Goal: Task Accomplishment & Management: Use online tool/utility

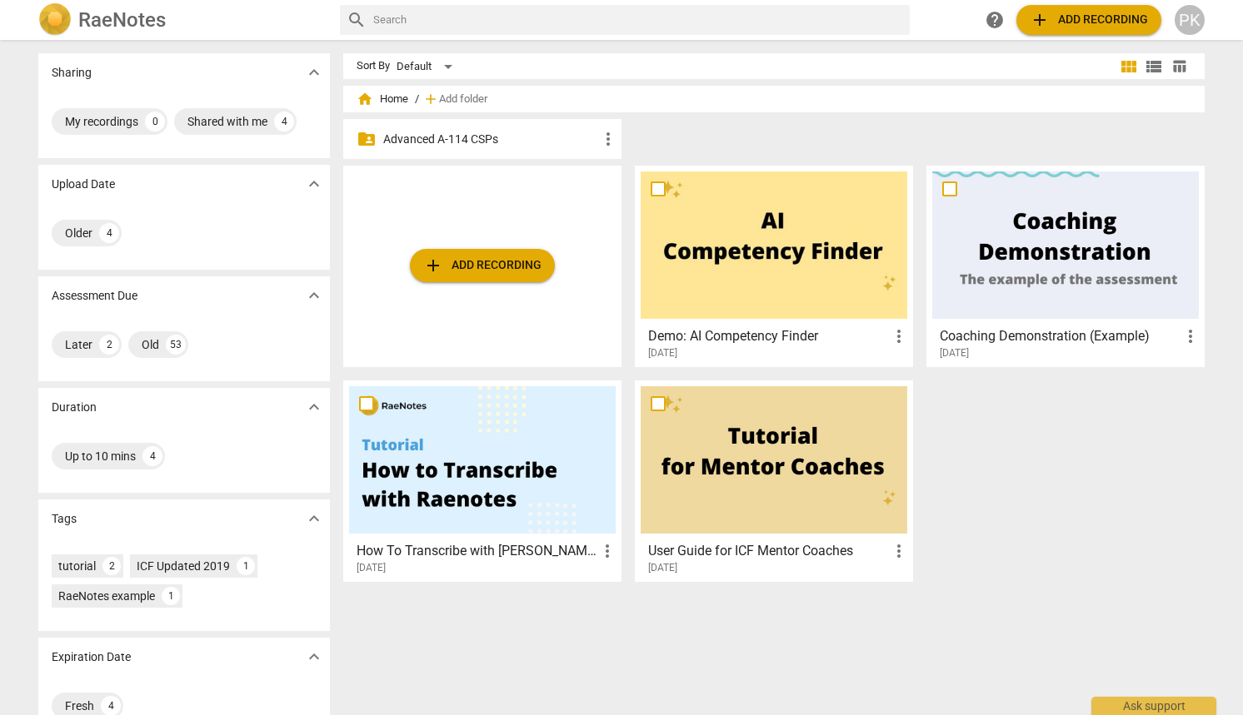
click at [462, 146] on p "Advanced A-114 CSPs" at bounding box center [490, 139] width 215 height 17
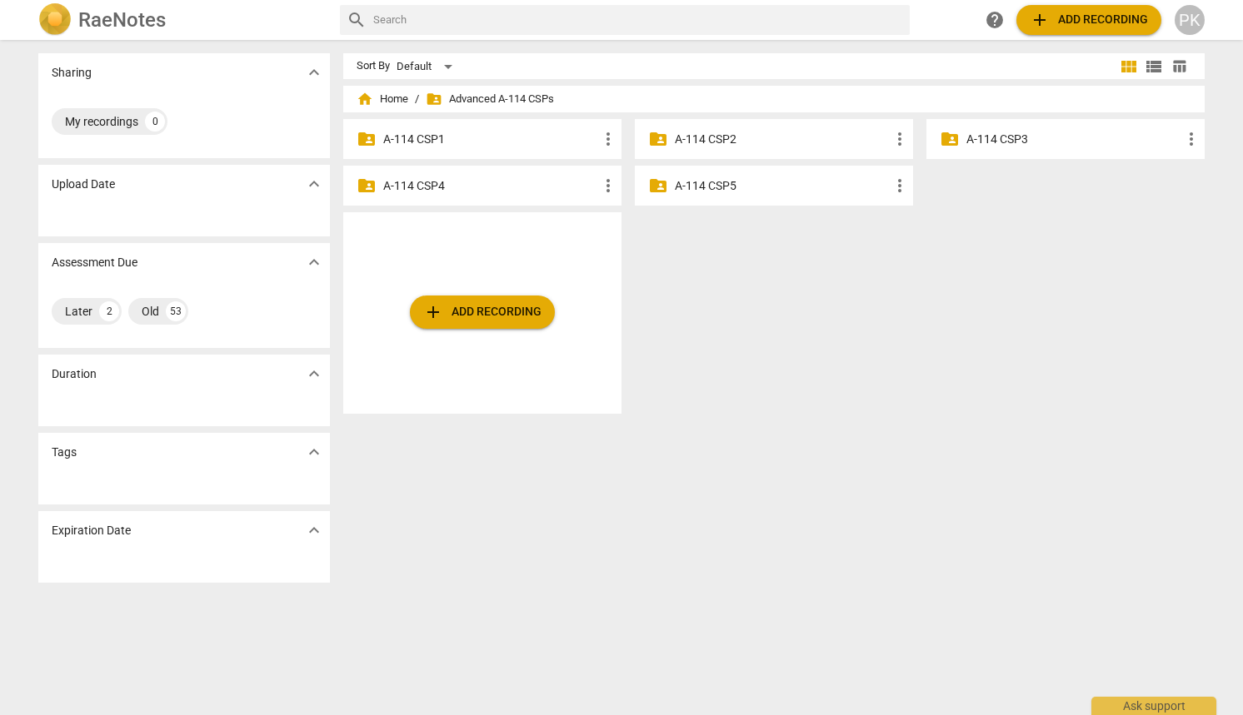
click at [487, 194] on p "A-114 CSP4" at bounding box center [490, 185] width 215 height 17
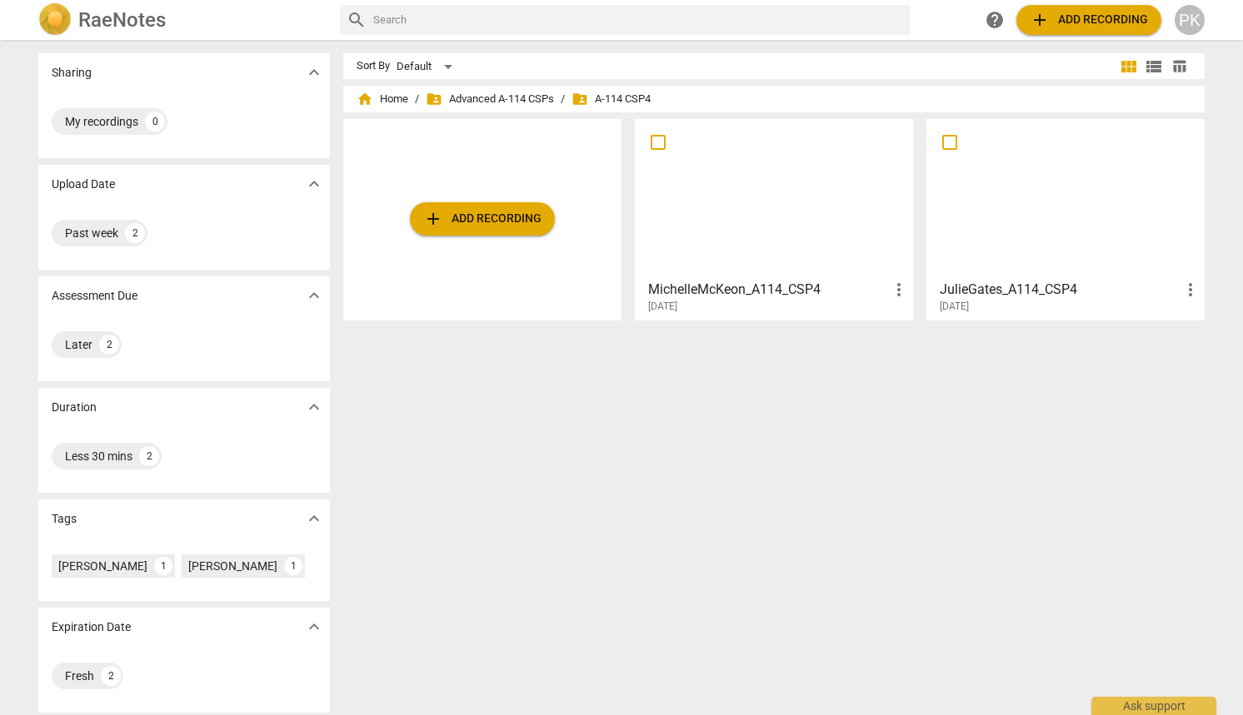
click at [486, 219] on span "add Add recording" at bounding box center [482, 219] width 118 height 20
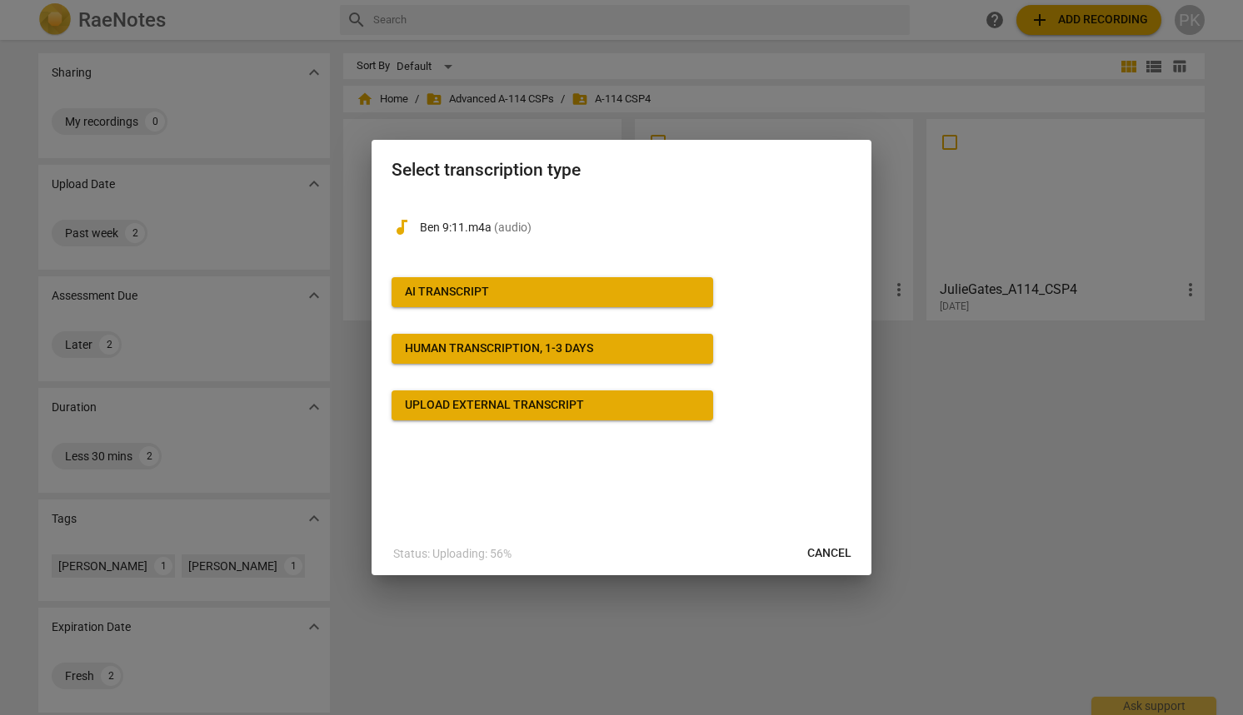
click at [579, 290] on span "AI Transcript" at bounding box center [552, 292] width 295 height 17
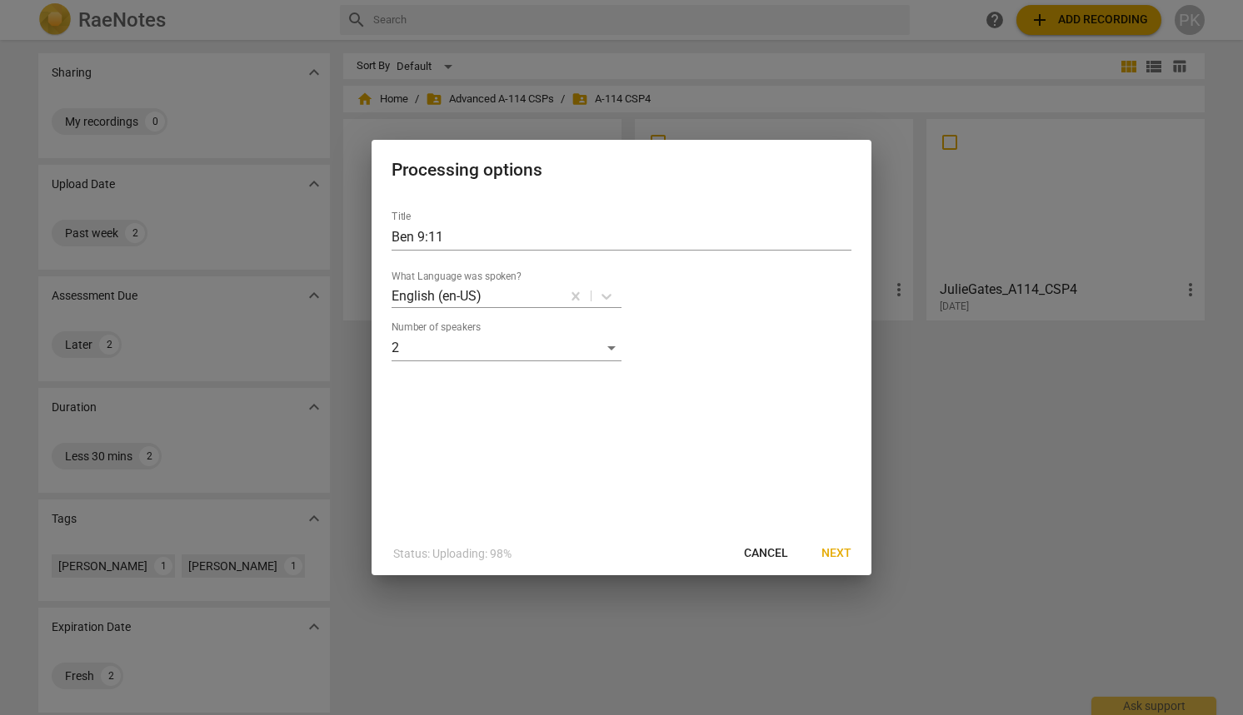
click at [830, 555] on span "Next" at bounding box center [836, 554] width 30 height 17
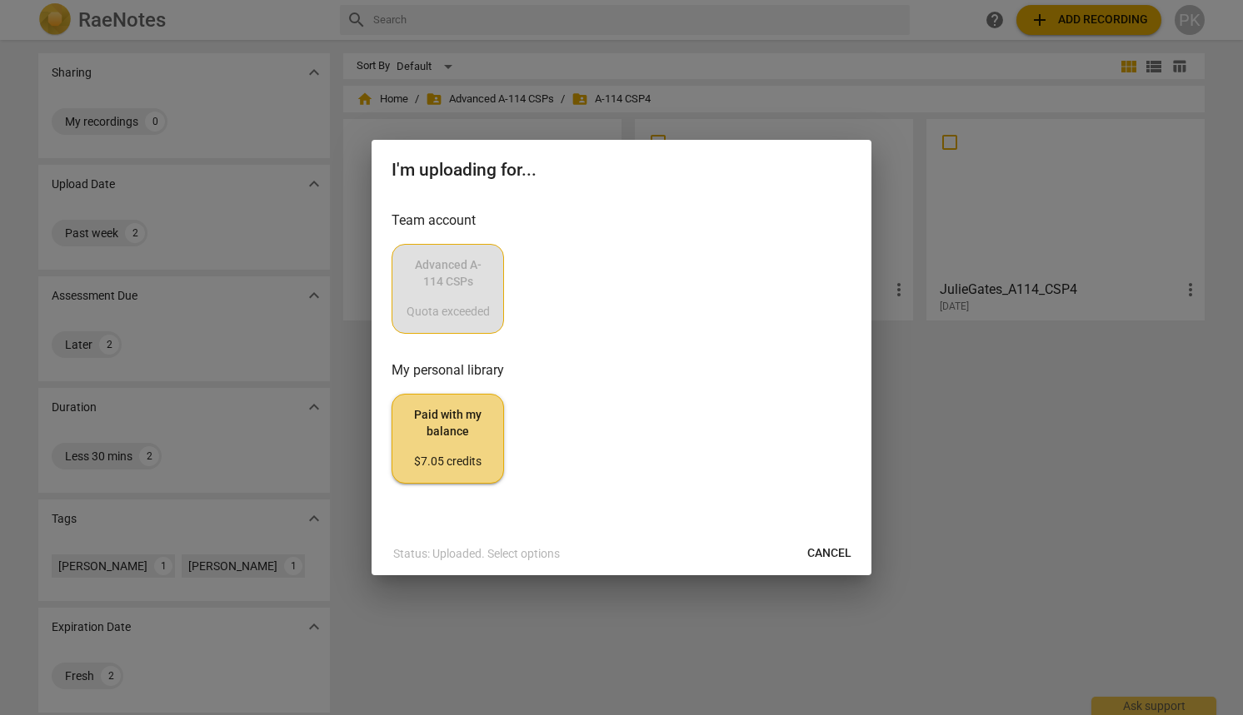
click at [469, 274] on div "Advanced A-114 CSPs Quota exceeded" at bounding box center [621, 289] width 460 height 90
click at [840, 550] on span "Cancel" at bounding box center [829, 554] width 44 height 17
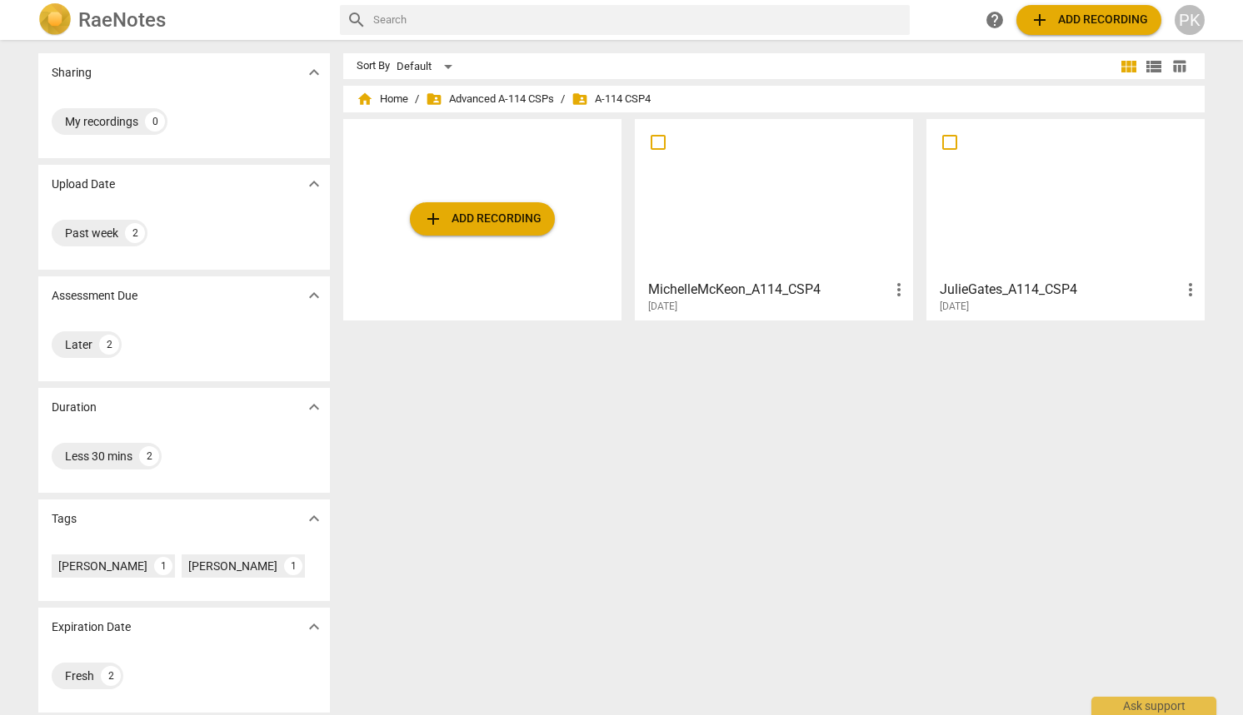
click at [619, 99] on span "folder_shared A-114 CSP4" at bounding box center [610, 99] width 79 height 17
click at [511, 221] on span "add Add recording" at bounding box center [482, 219] width 118 height 20
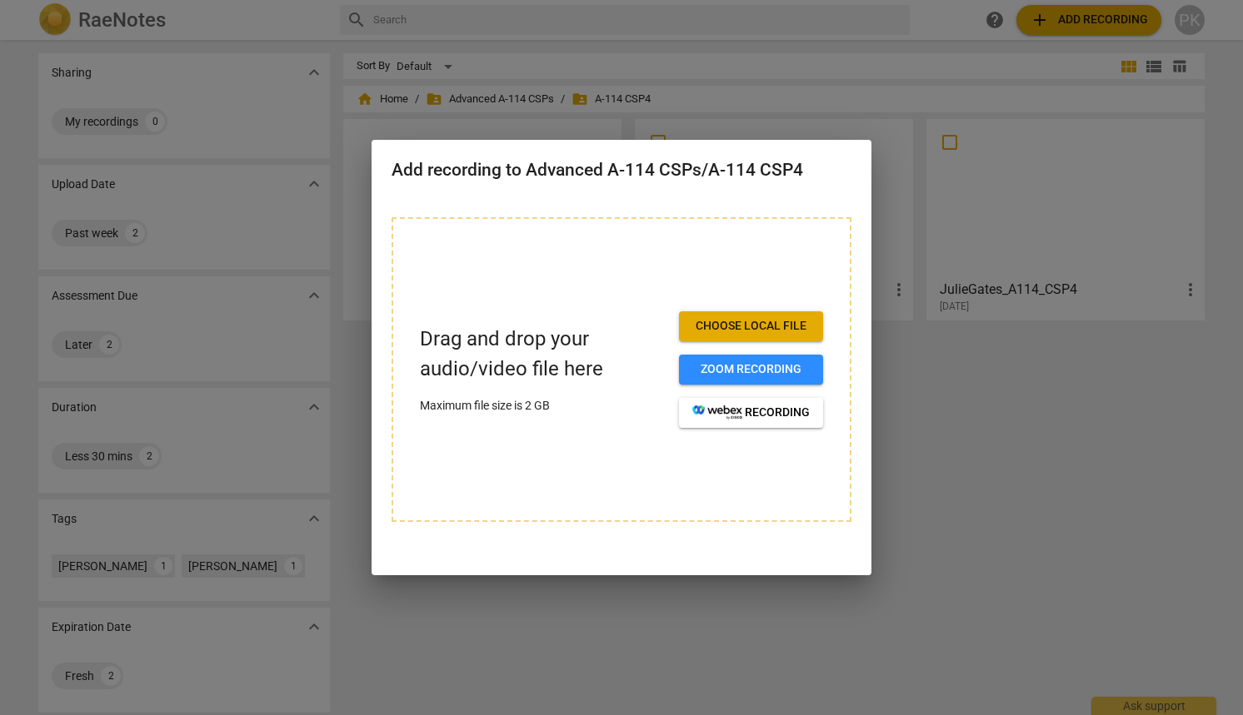
click at [985, 476] on div at bounding box center [621, 357] width 1243 height 715
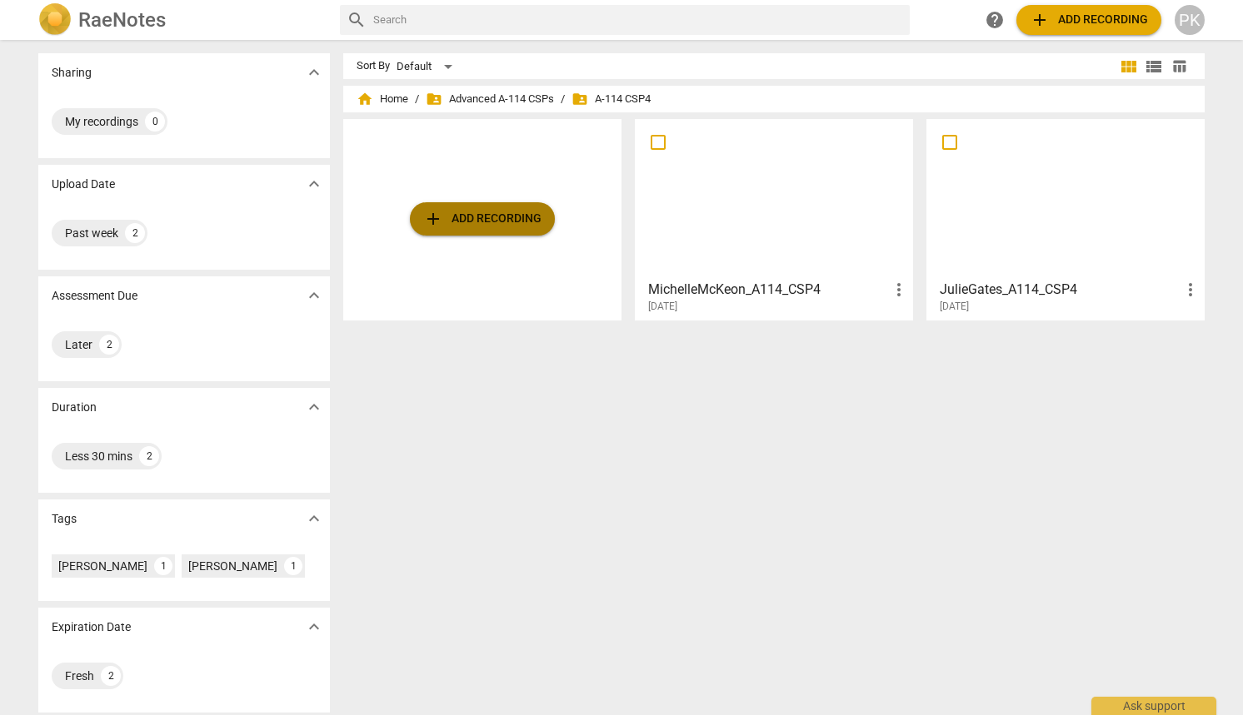
click at [482, 202] on button "add Add recording" at bounding box center [482, 218] width 145 height 33
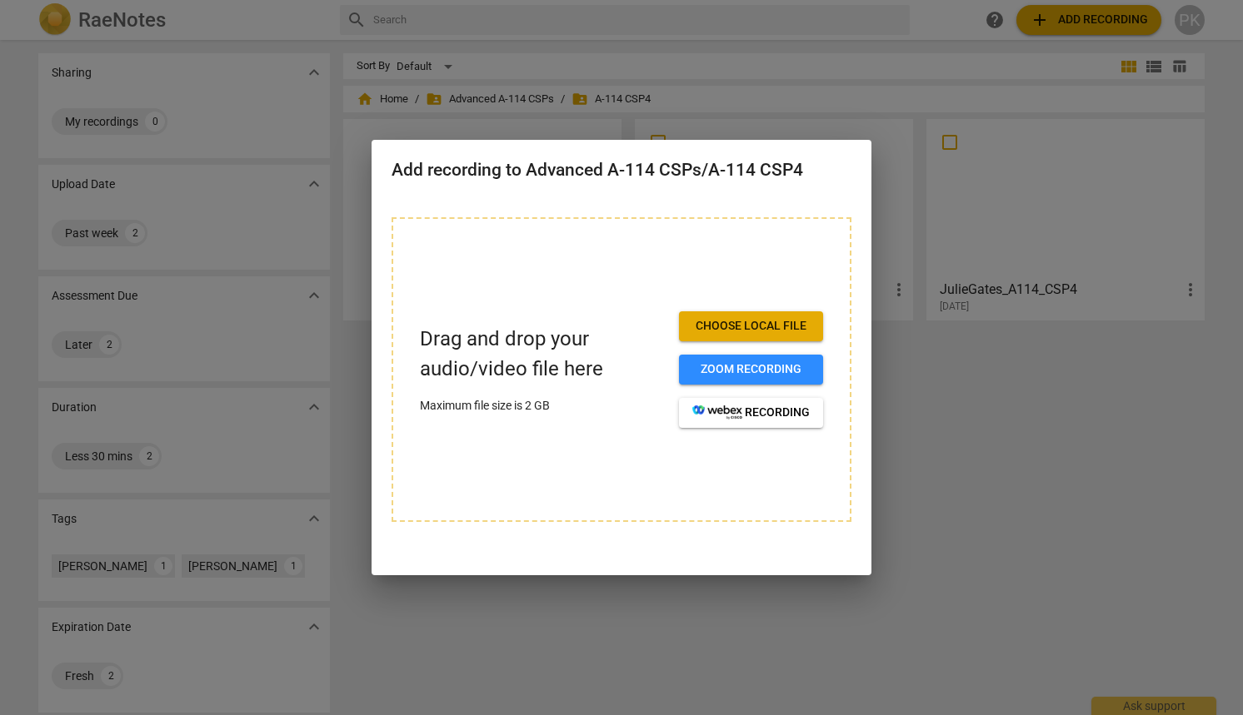
click at [780, 332] on span "Choose local file" at bounding box center [750, 326] width 117 height 17
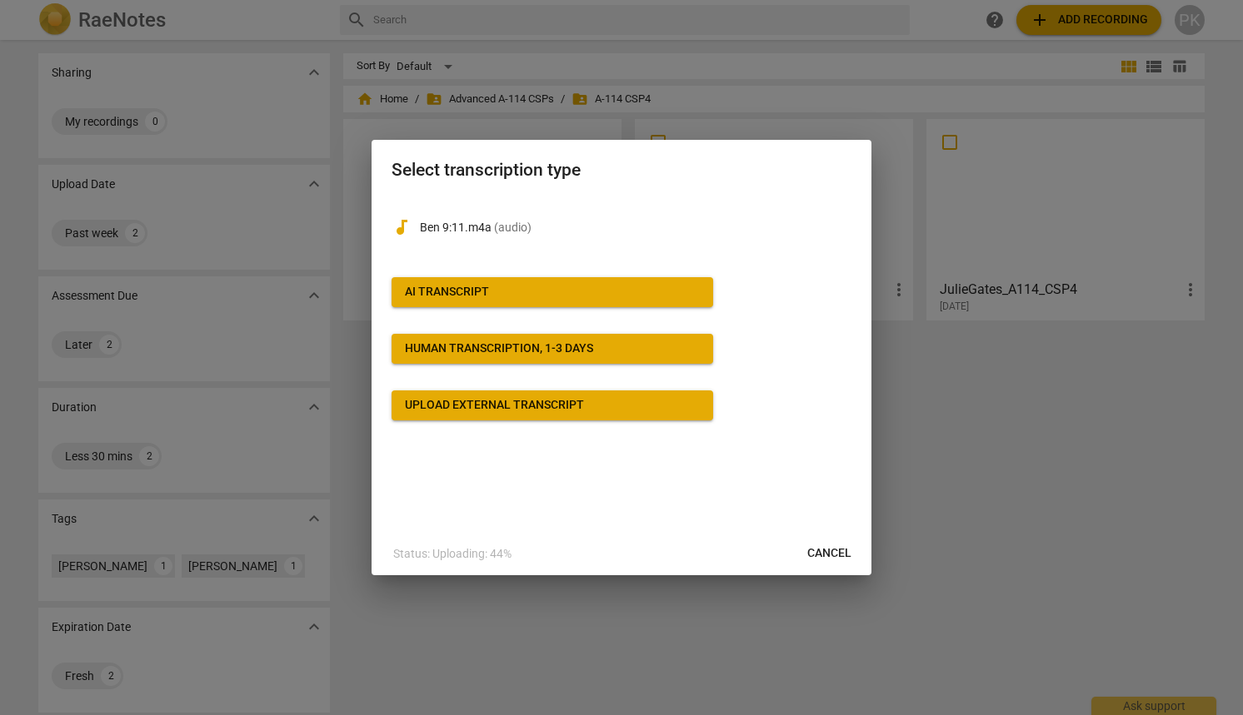
click at [616, 287] on span "AI Transcript" at bounding box center [552, 292] width 295 height 17
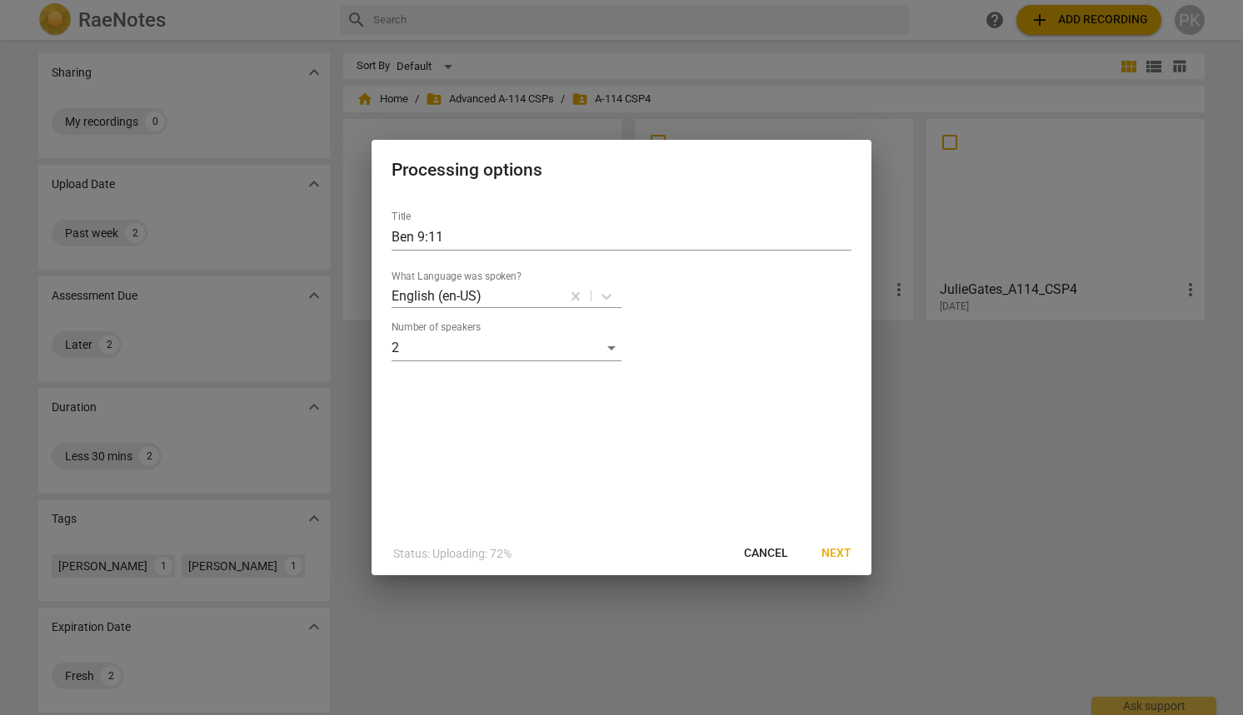
click at [840, 552] on span "Next" at bounding box center [836, 554] width 30 height 17
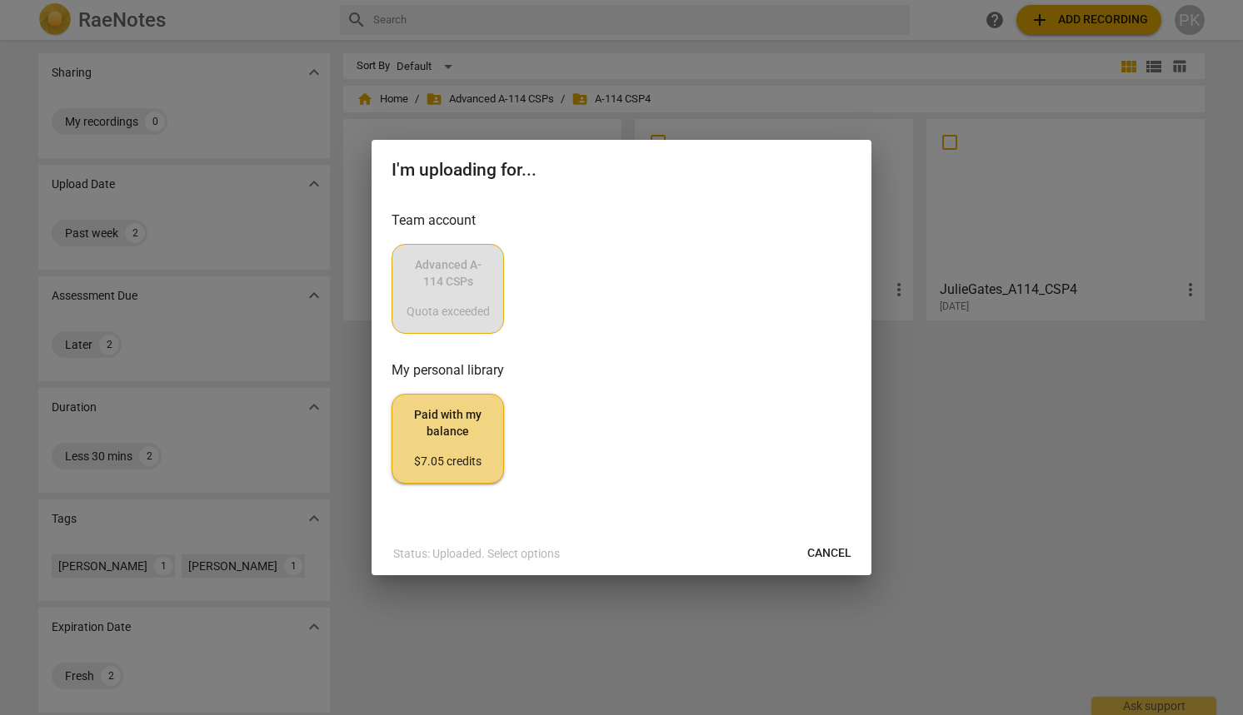
click at [459, 284] on div "Advanced A-114 CSPs Quota exceeded" at bounding box center [621, 289] width 460 height 90
click at [427, 436] on span "Paid with my balance $7.05 credits" at bounding box center [448, 438] width 84 height 62
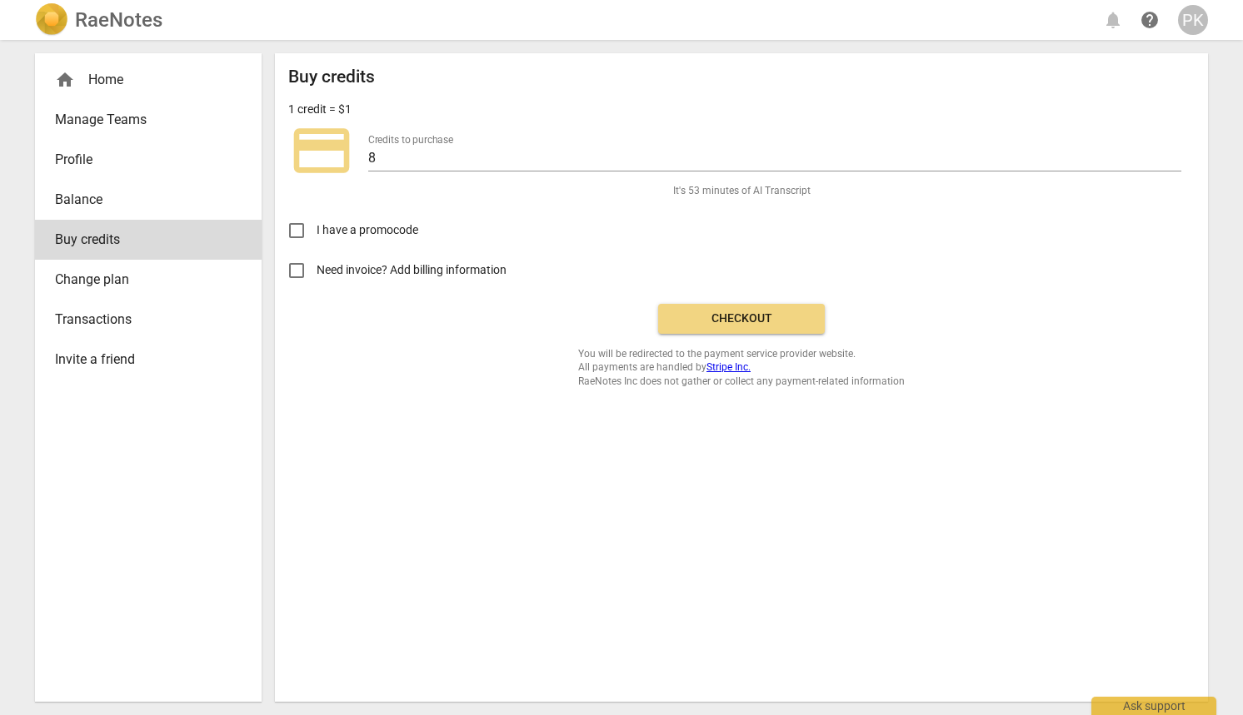
click at [302, 280] on input "Need invoice? Add billing information" at bounding box center [297, 271] width 40 height 40
checkbox input "true"
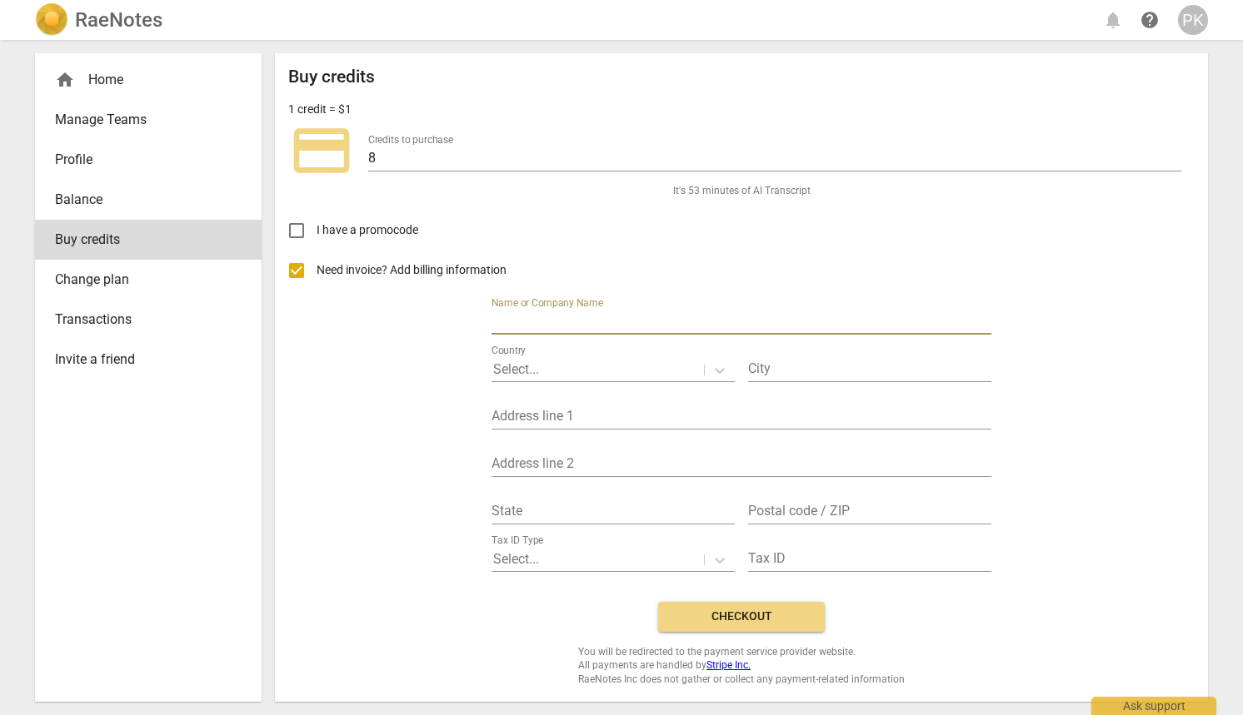
click at [641, 322] on input "text" at bounding box center [741, 323] width 500 height 24
type input "[PERSON_NAME]"
click at [608, 356] on div "Country Select..." at bounding box center [612, 363] width 243 height 37
click at [610, 377] on div at bounding box center [597, 370] width 209 height 19
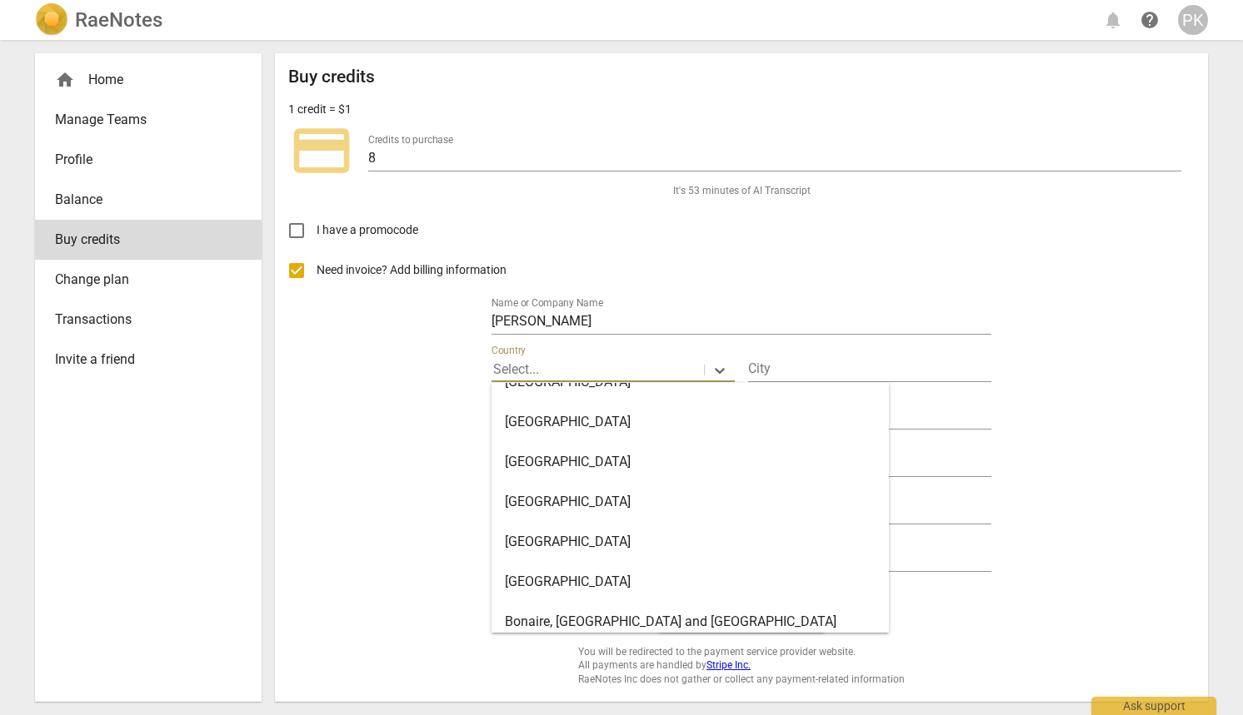
scroll to position [870, 0]
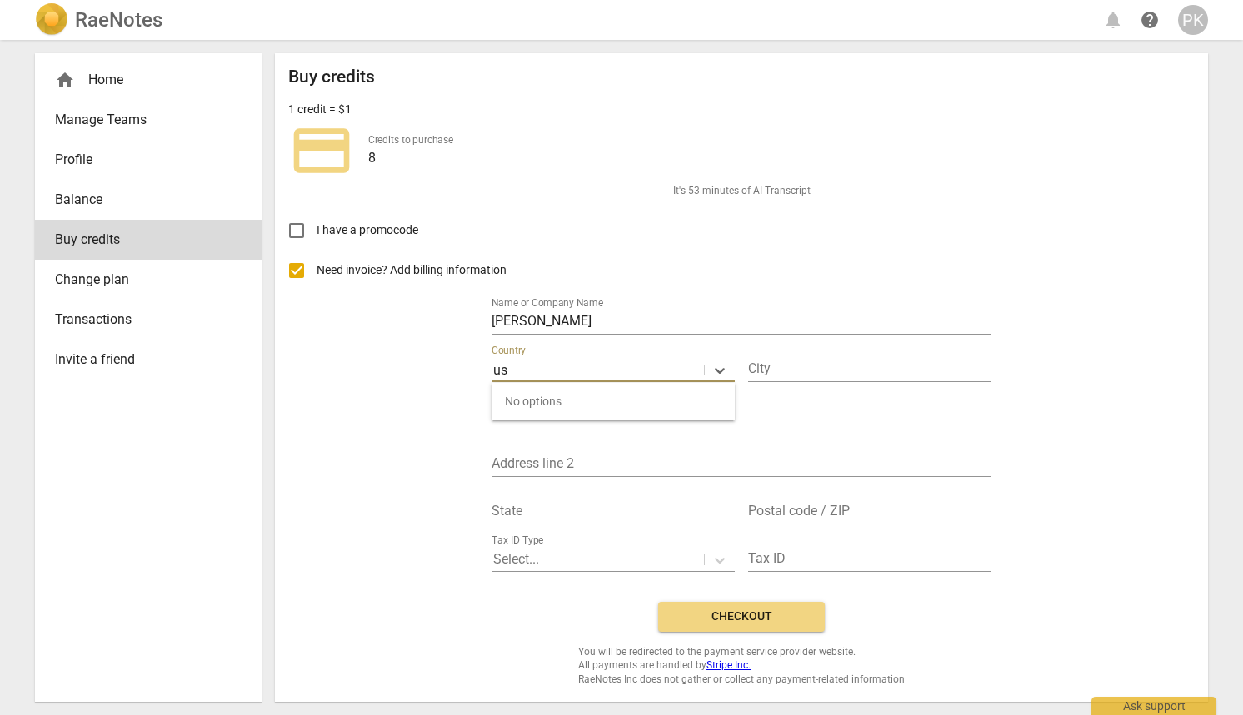
type input "u"
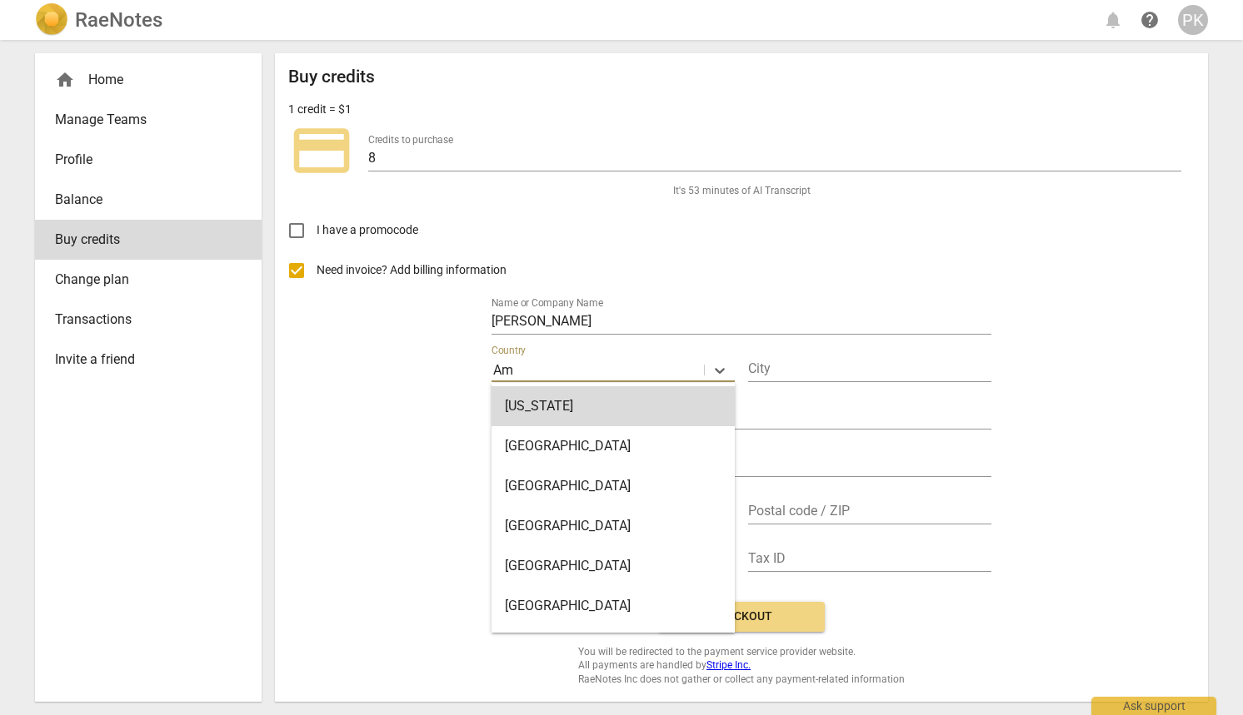
type input "A"
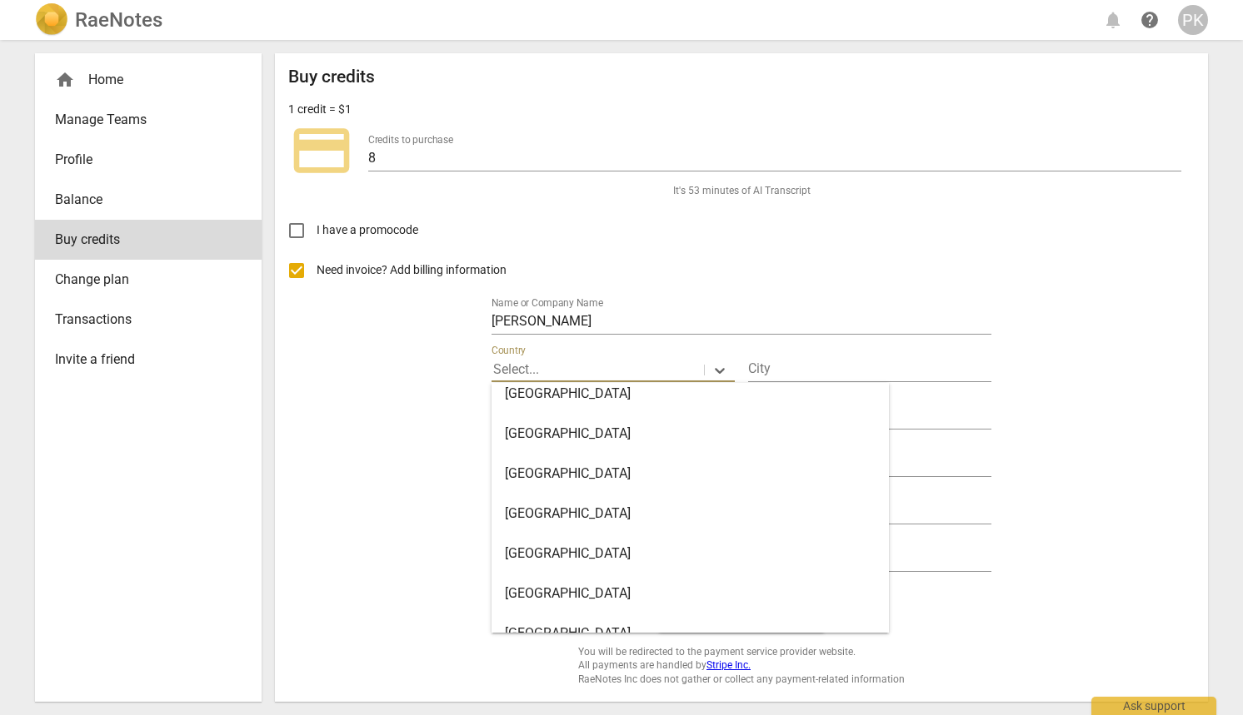
scroll to position [1583, 0]
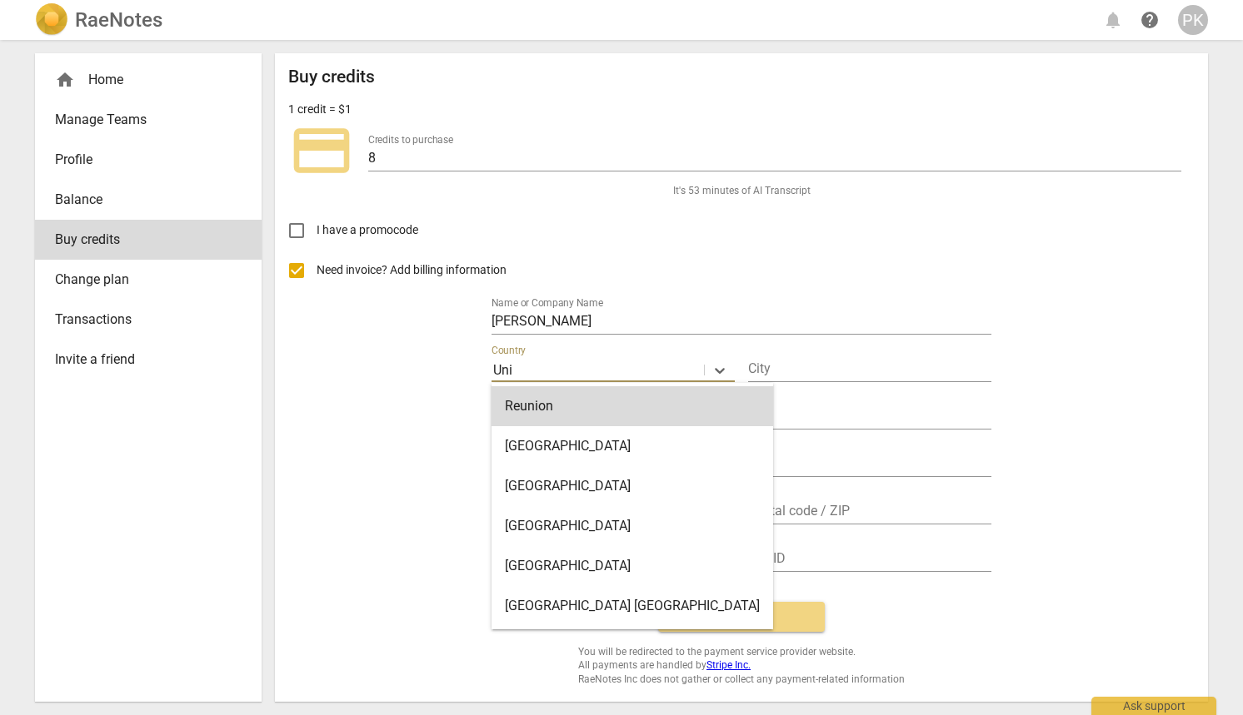
type input "[GEOGRAPHIC_DATA]"
type input "137 Hiawatha Trail"
type input "IL"
type input "60035"
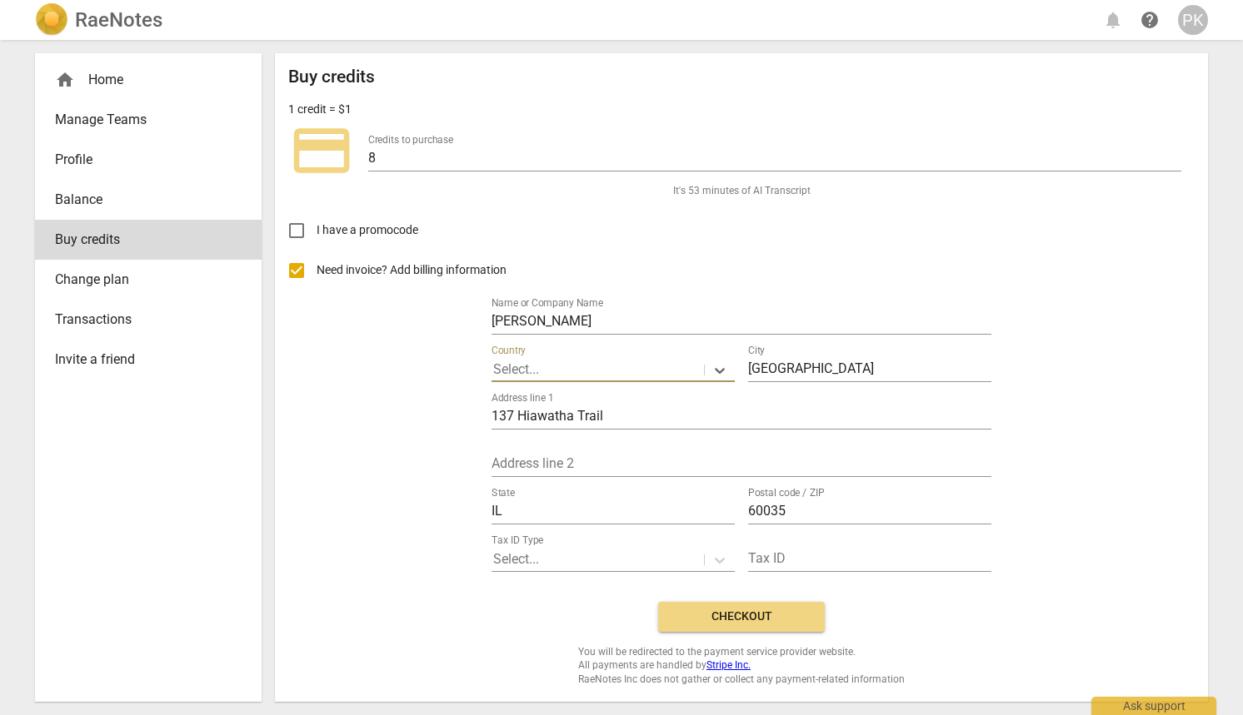
click at [1006, 513] on div "Need invoice? Add billing information Name or Company Name [PERSON_NAME] option…" at bounding box center [741, 420] width 906 height 338
click at [627, 558] on div at bounding box center [597, 560] width 209 height 19
click at [433, 606] on div "Buy credits 1 credit = $1 credit_card Credits to purchase 8 It's 53 minutes of …" at bounding box center [741, 377] width 906 height 620
click at [147, 141] on link "Profile" at bounding box center [148, 160] width 227 height 40
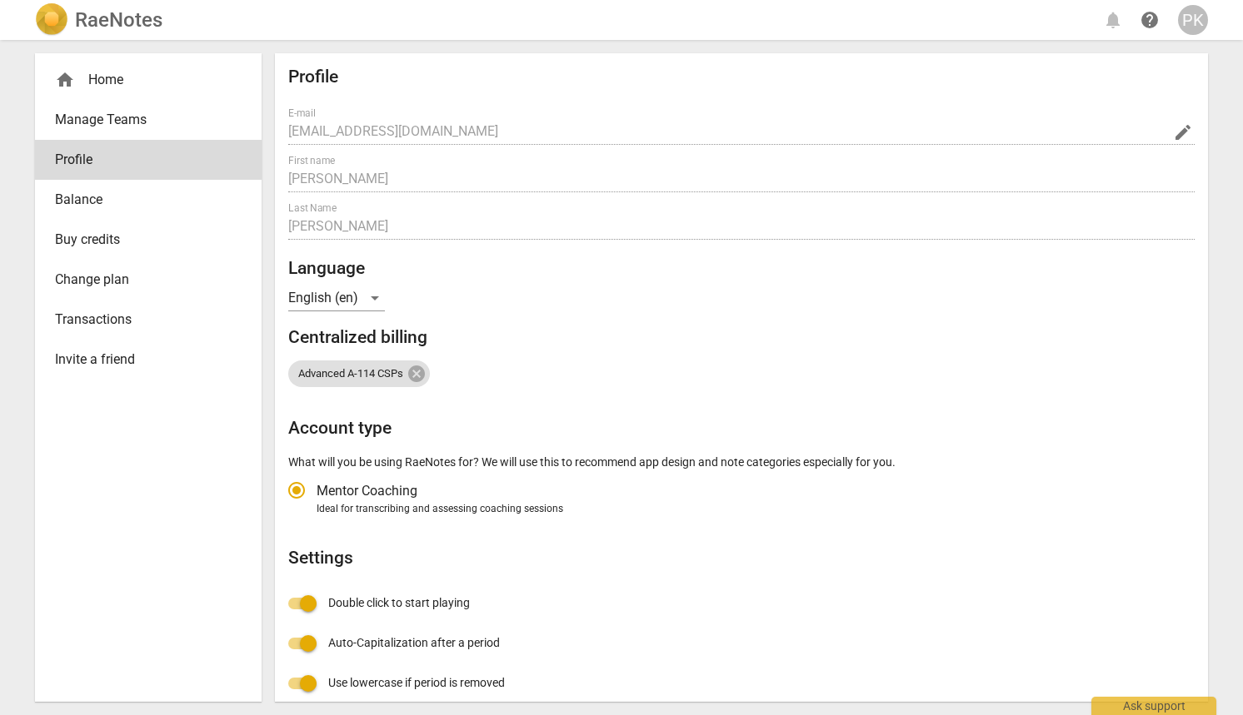
radio input "false"
click at [148, 115] on span "Manage Teams" at bounding box center [141, 120] width 173 height 20
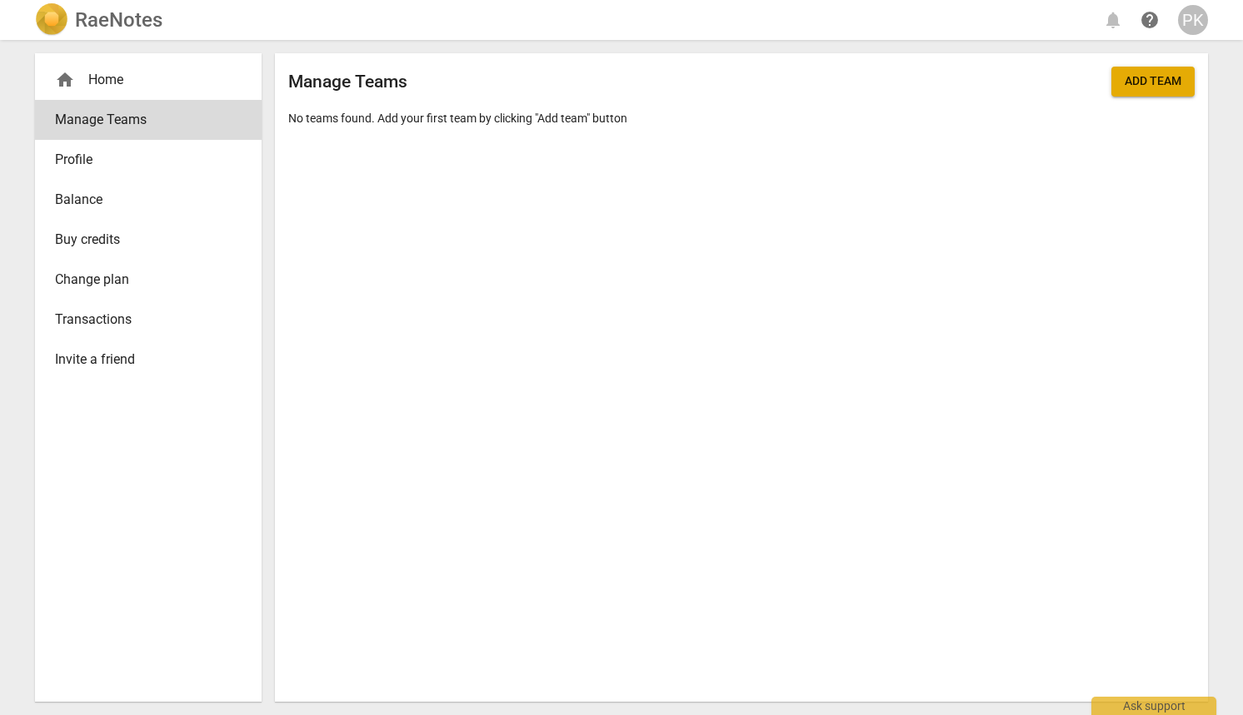
click at [118, 83] on div "home Home" at bounding box center [141, 80] width 173 height 20
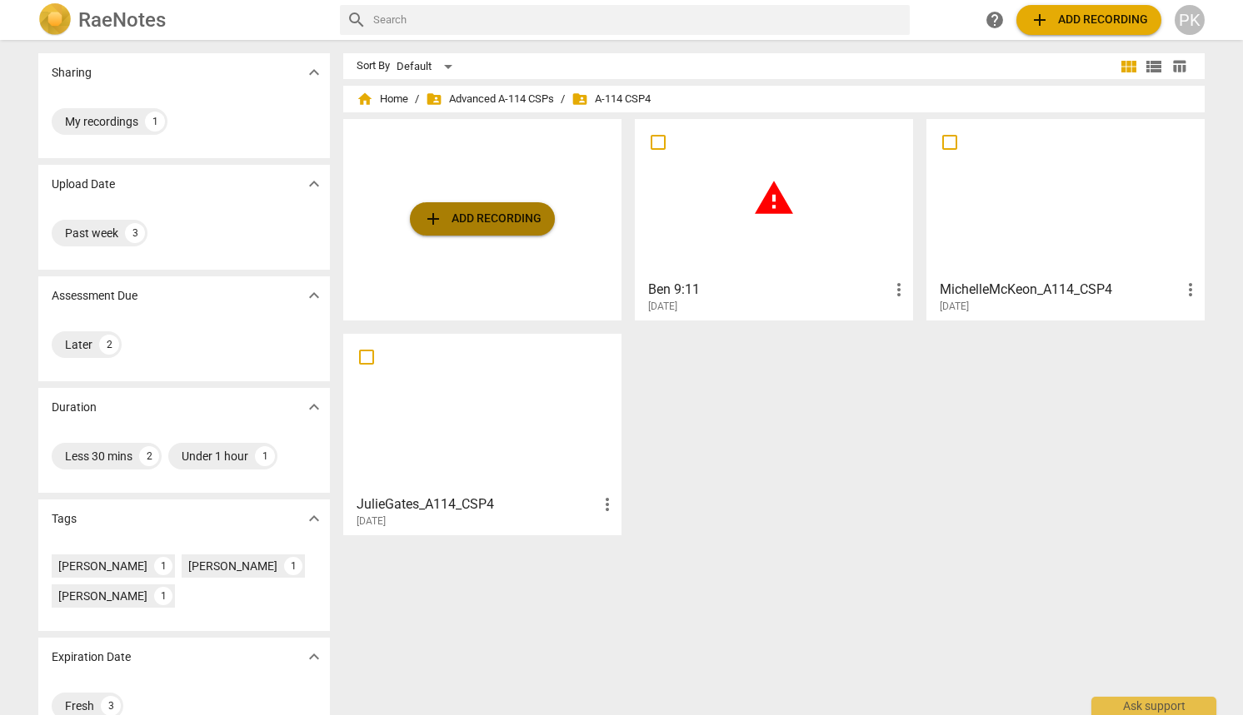
click at [536, 222] on span "add Add recording" at bounding box center [482, 219] width 118 height 20
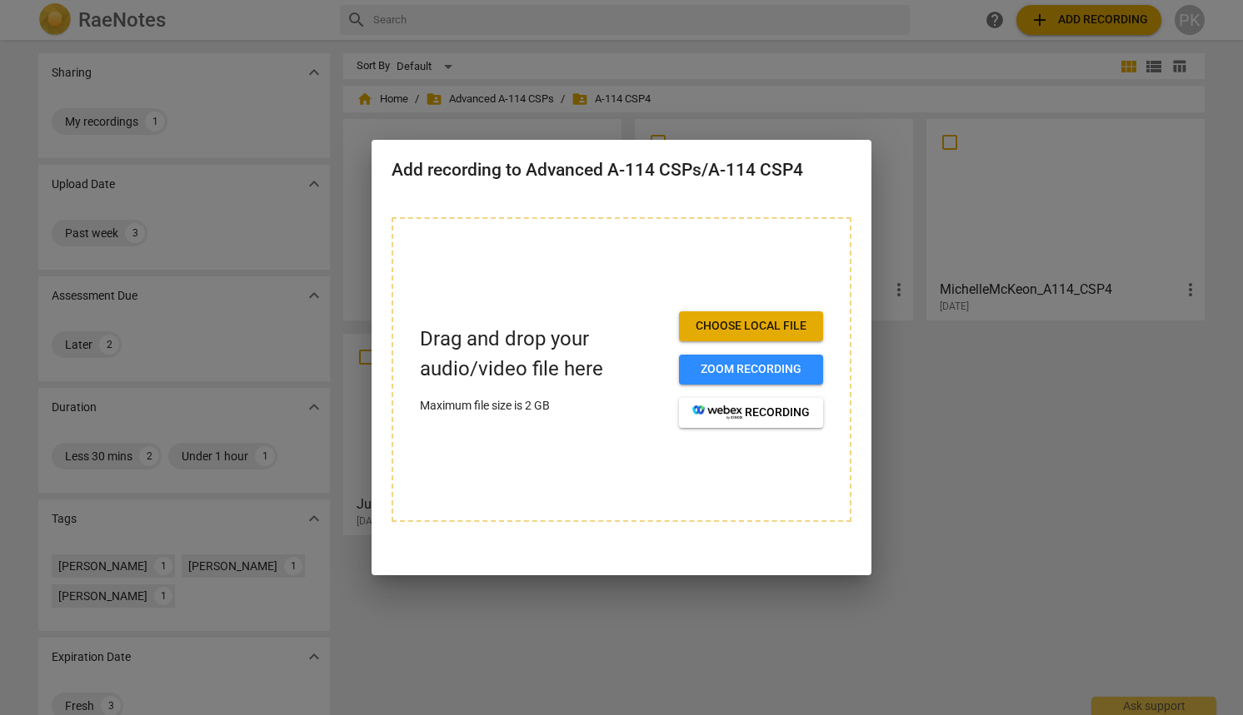
click at [795, 336] on button "Choose local file" at bounding box center [751, 327] width 144 height 30
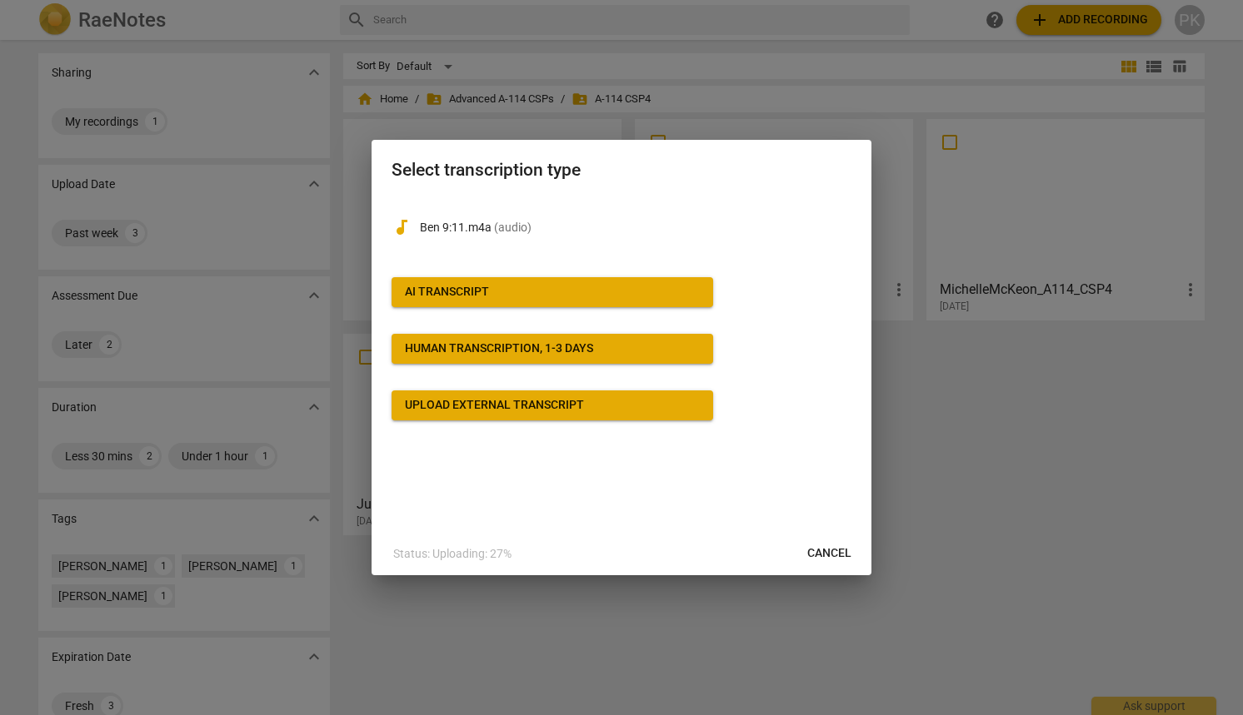
click at [679, 290] on span "AI Transcript" at bounding box center [552, 292] width 295 height 17
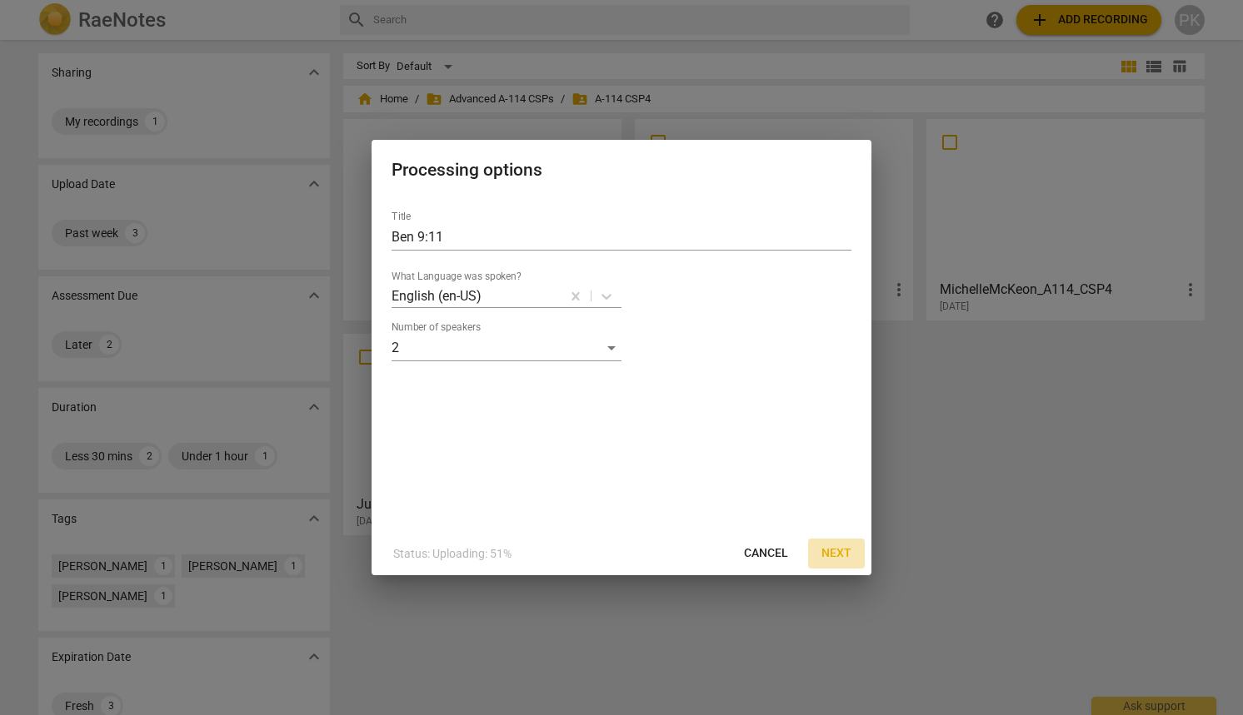
click at [848, 559] on span "Next" at bounding box center [836, 554] width 30 height 17
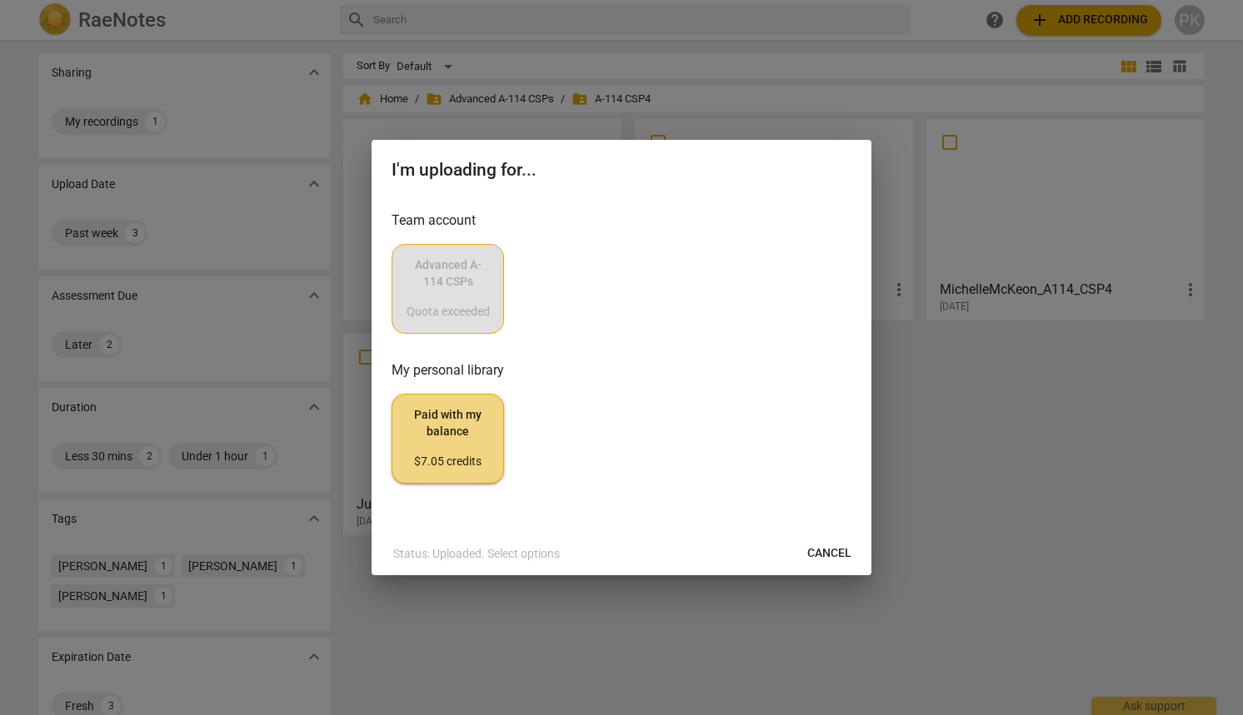
click at [804, 552] on button "Cancel" at bounding box center [829, 554] width 71 height 30
